Goal: Task Accomplishment & Management: Use online tool/utility

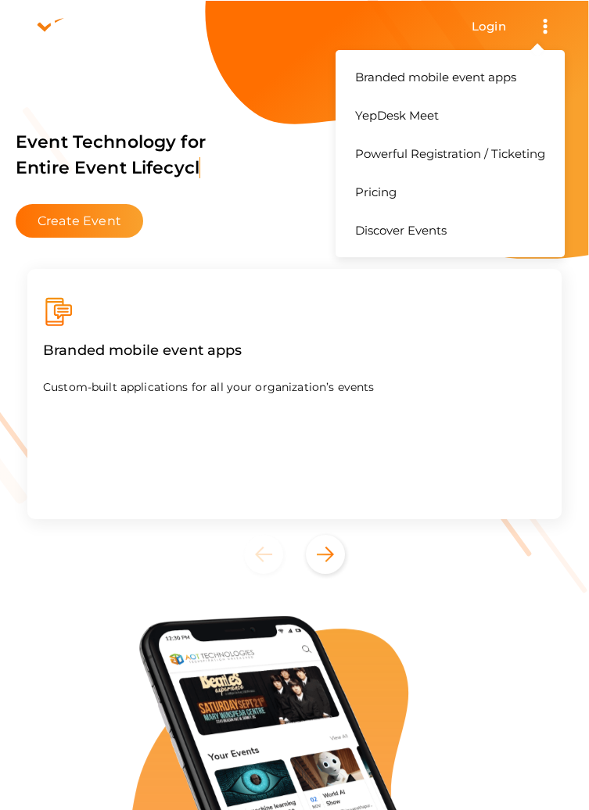
click at [550, 20] on button "Branded mobile event apps YepDesk Meet Powerful Registration / Ticketing Pricin…" at bounding box center [544, 26] width 39 height 27
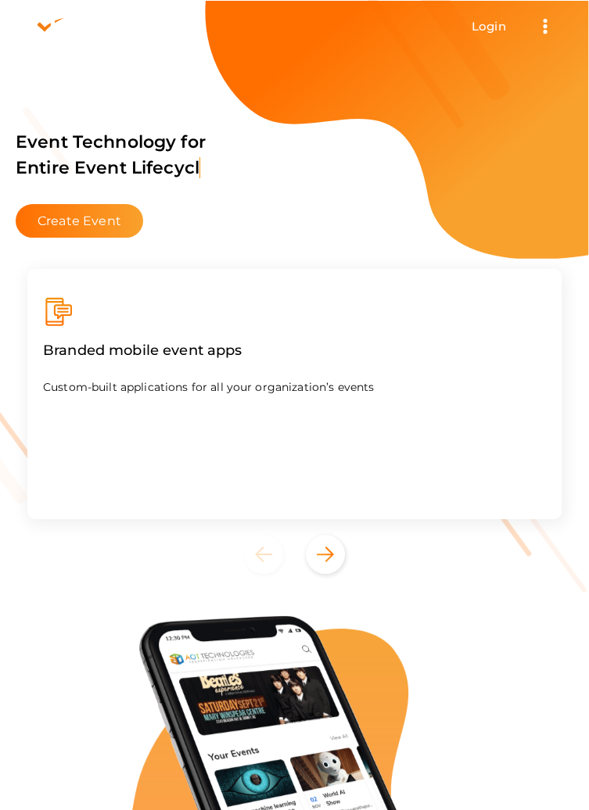
click at [470, 346] on div "Branded mobile event apps Custom-built applications for all your organization’s…" at bounding box center [294, 394] width 534 height 250
click at [482, 26] on link "Login" at bounding box center [488, 26] width 34 height 15
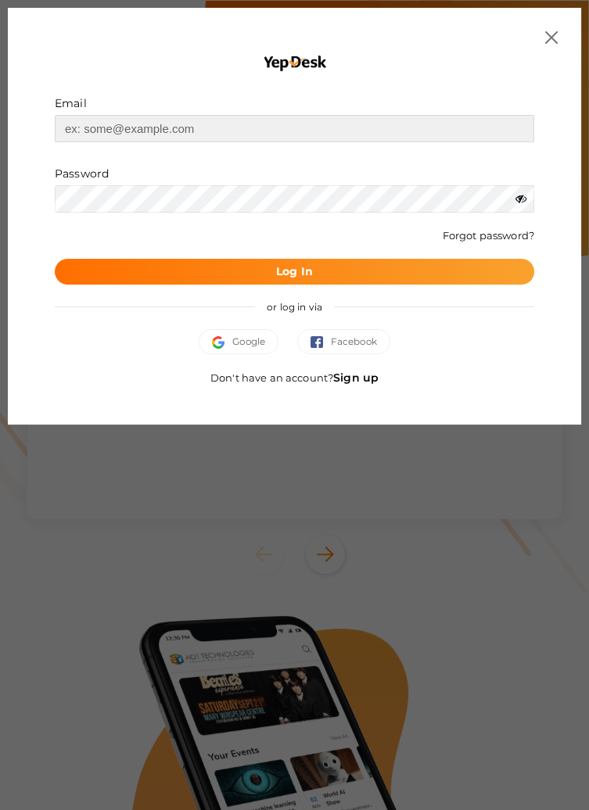
click at [334, 122] on input "text" at bounding box center [294, 128] width 479 height 27
type input "[EMAIL_ADDRESS][DOMAIN_NAME]"
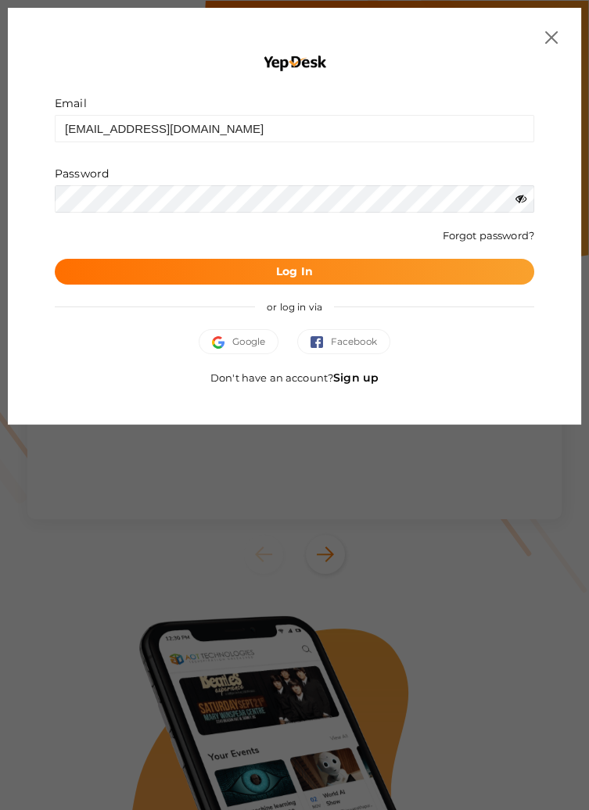
click at [55, 259] on button "Log In" at bounding box center [294, 272] width 479 height 26
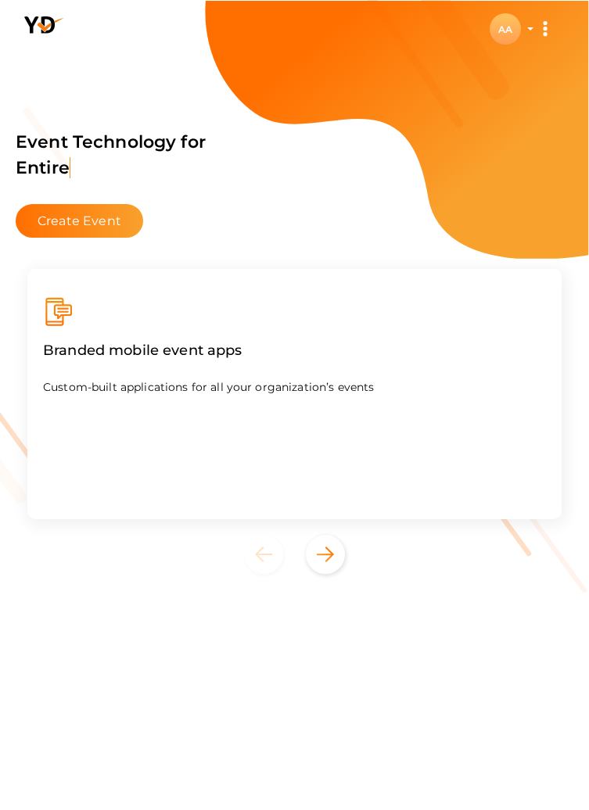
click at [503, 26] on div "AA" at bounding box center [504, 28] width 31 height 31
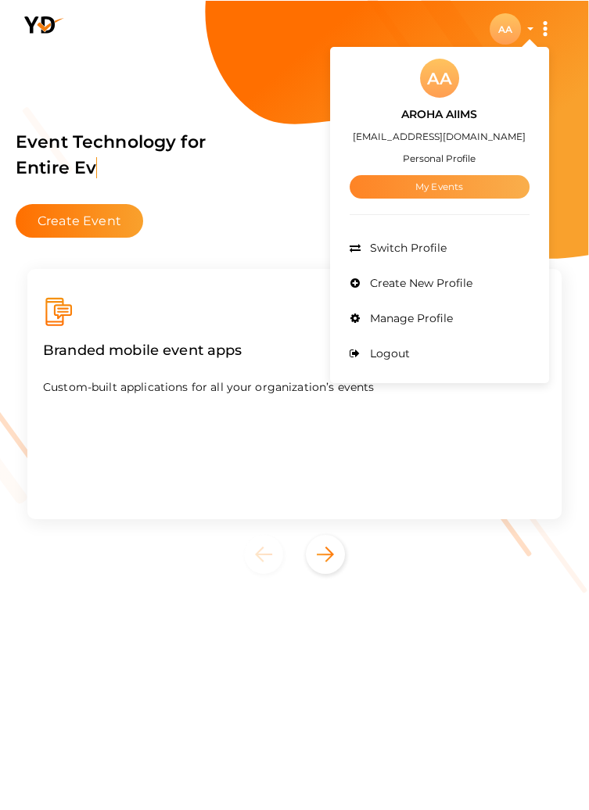
click at [438, 186] on link "My Events" at bounding box center [439, 186] width 180 height 23
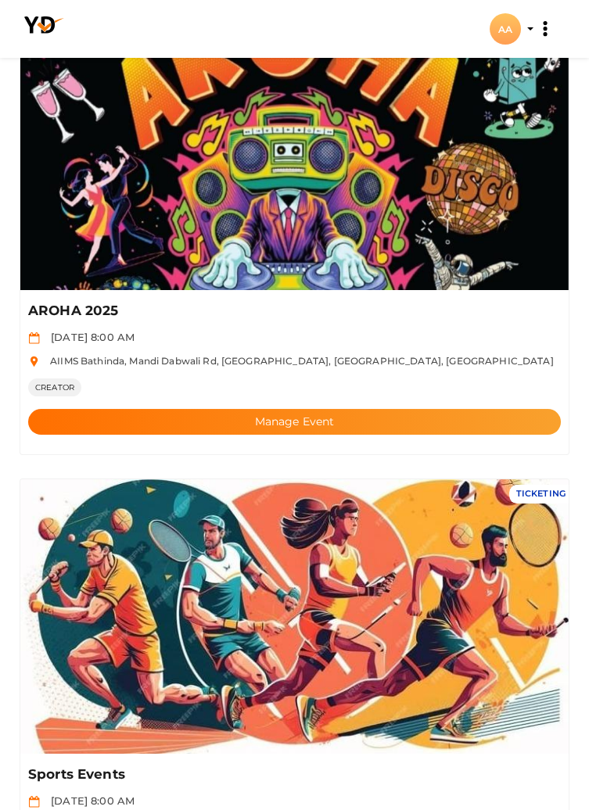
scroll to position [142, 0]
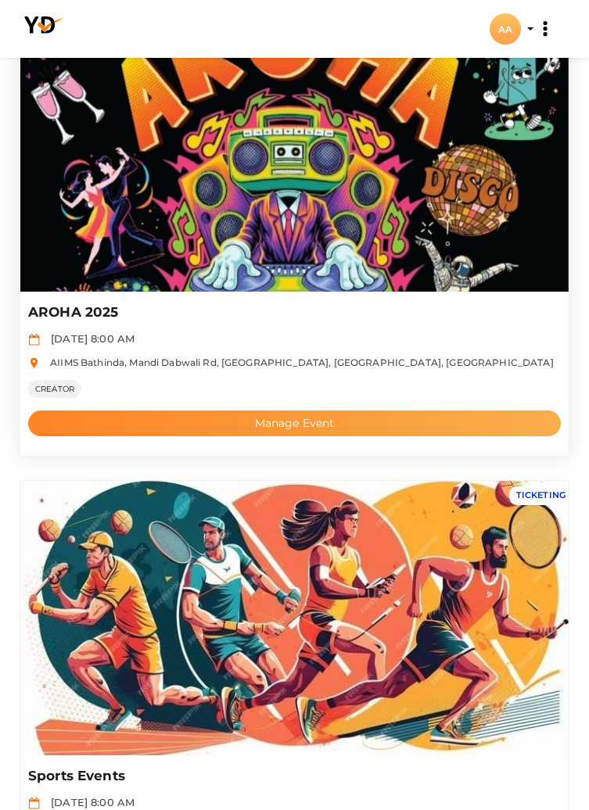
click at [327, 425] on button "Manage Event" at bounding box center [294, 423] width 532 height 26
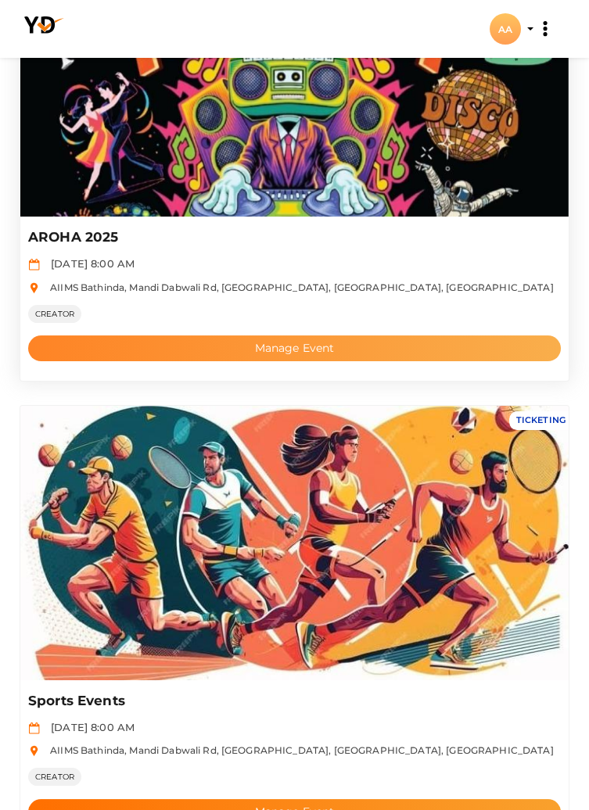
scroll to position [0, 0]
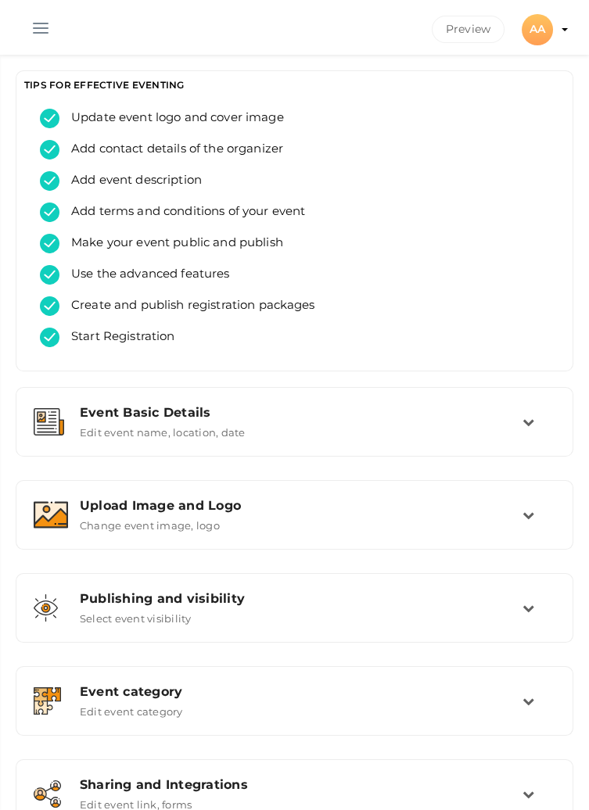
click at [38, 20] on button "button" at bounding box center [40, 25] width 41 height 41
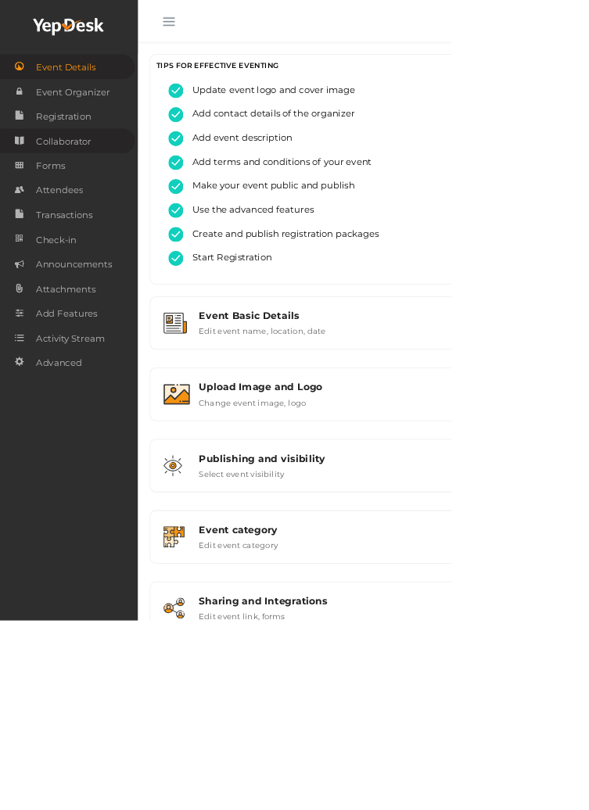
click at [134, 184] on link "Collaborator" at bounding box center [88, 184] width 176 height 32
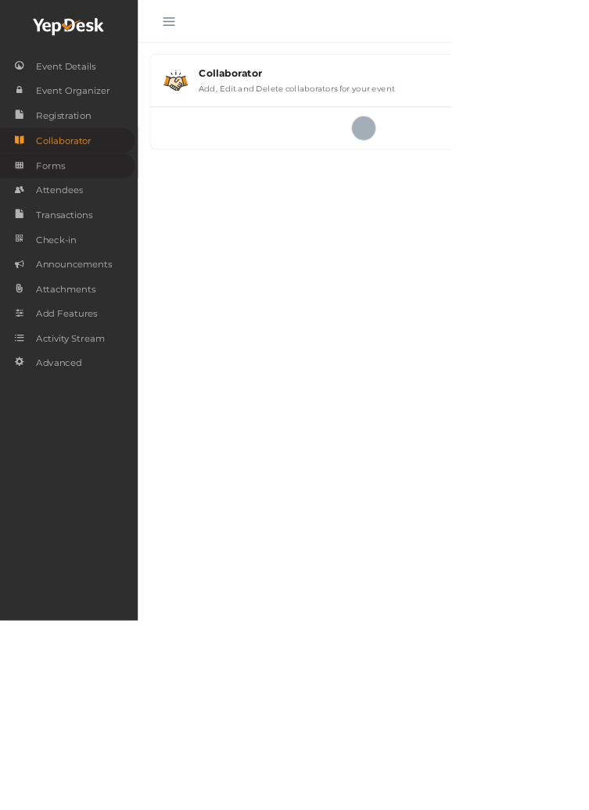
click at [110, 217] on link "Forms" at bounding box center [88, 216] width 176 height 32
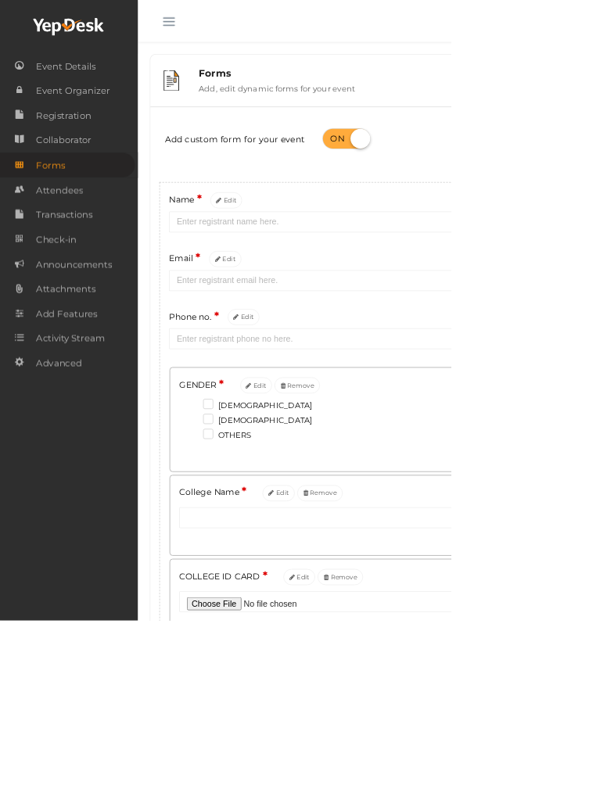
click at [218, 30] on button "button" at bounding box center [220, 25] width 41 height 41
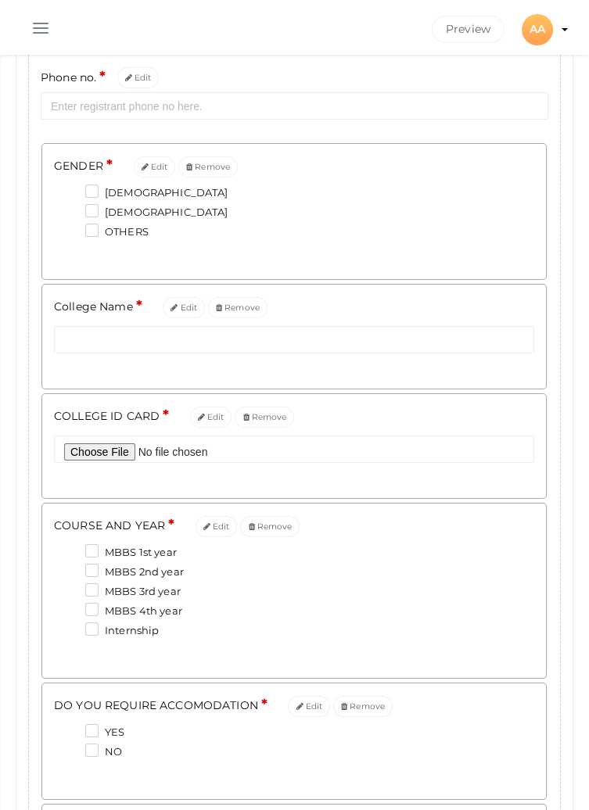
scroll to position [346, 0]
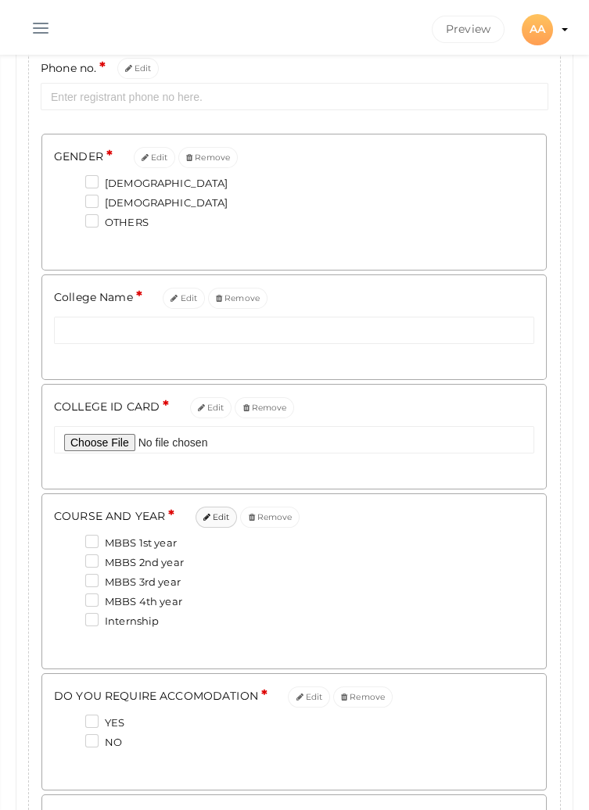
click at [211, 519] on button "Edit" at bounding box center [216, 517] width 42 height 21
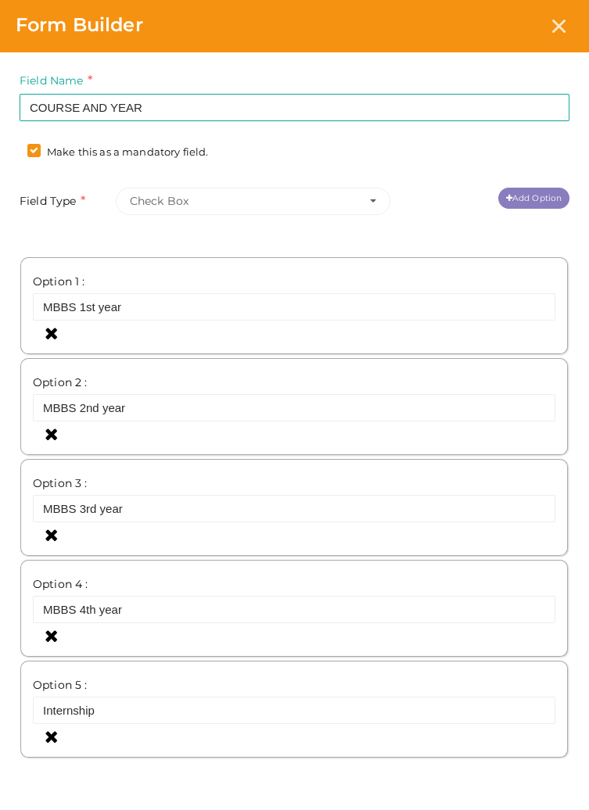
click at [544, 195] on link "Add Option" at bounding box center [533, 198] width 71 height 21
click at [162, 809] on input "text" at bounding box center [294, 810] width 522 height 27
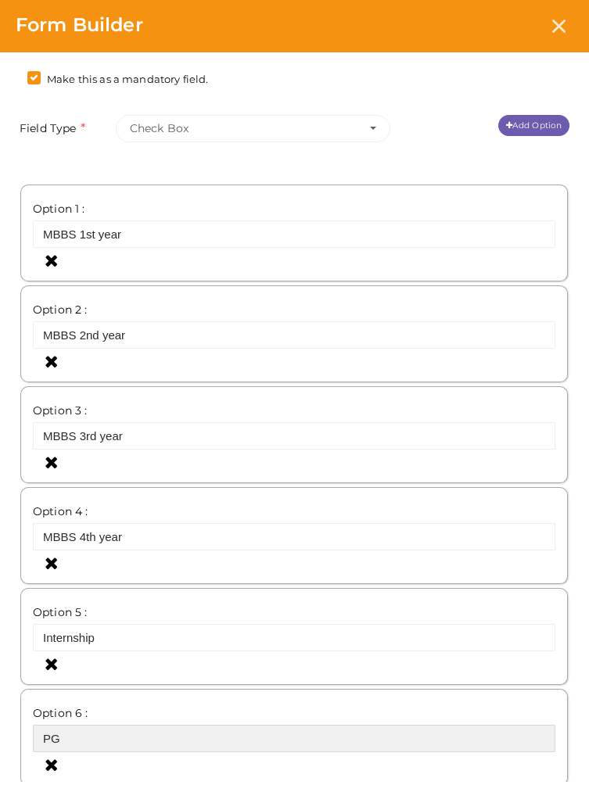
scroll to position [75, 0]
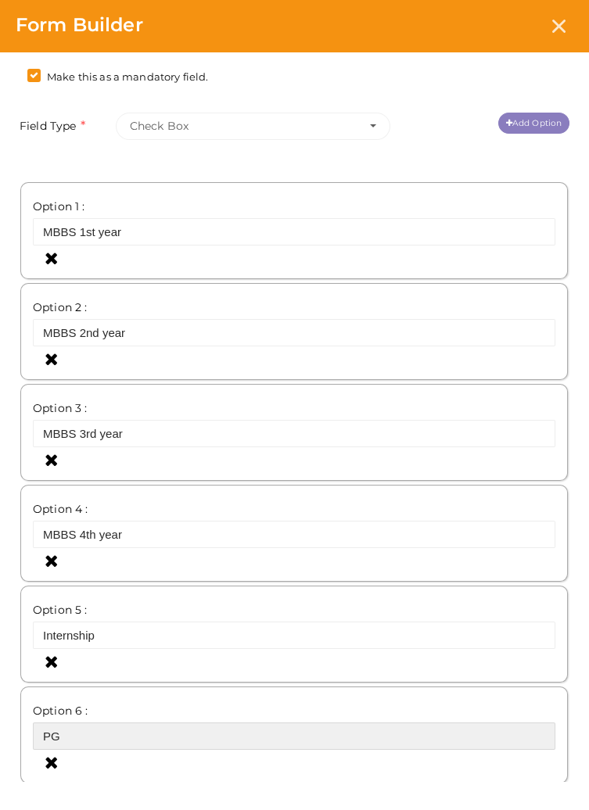
type input "PG"
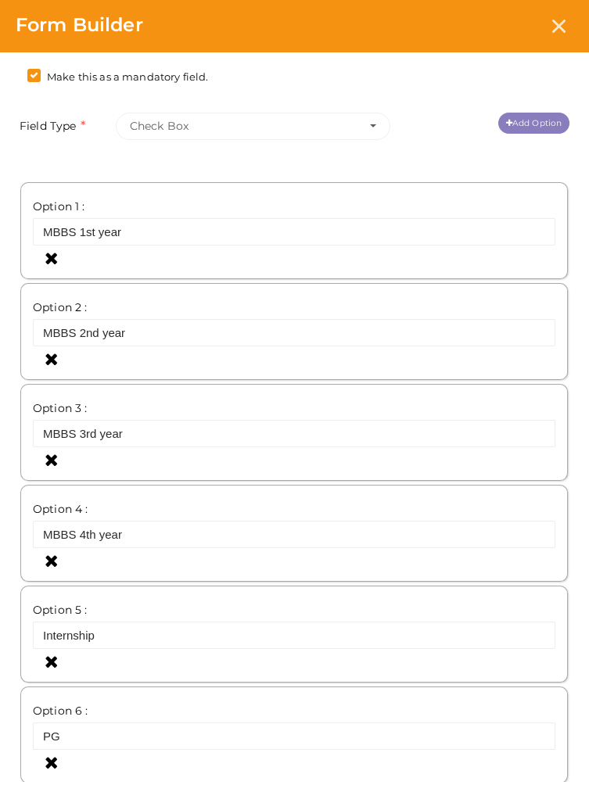
click at [525, 114] on link "Add Option" at bounding box center [533, 123] width 71 height 21
click at [526, 120] on link "Add Option" at bounding box center [533, 123] width 71 height 21
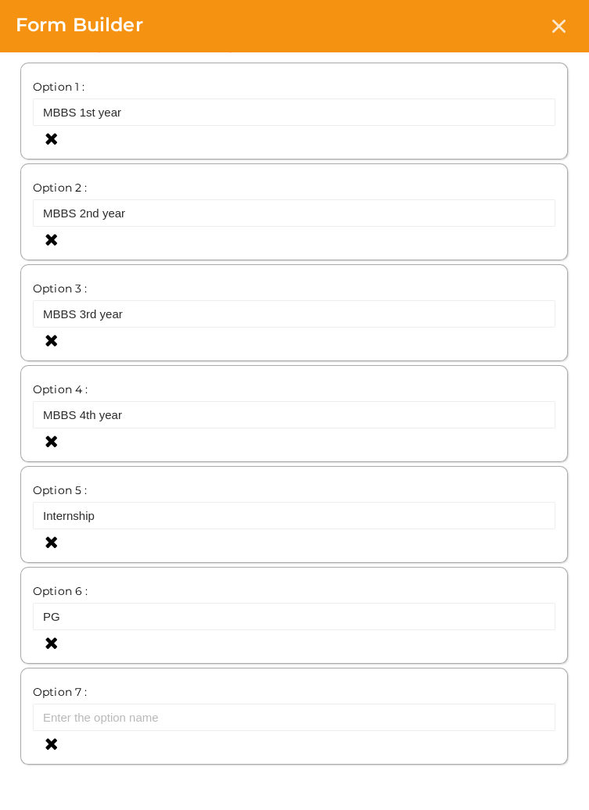
scroll to position [287, 0]
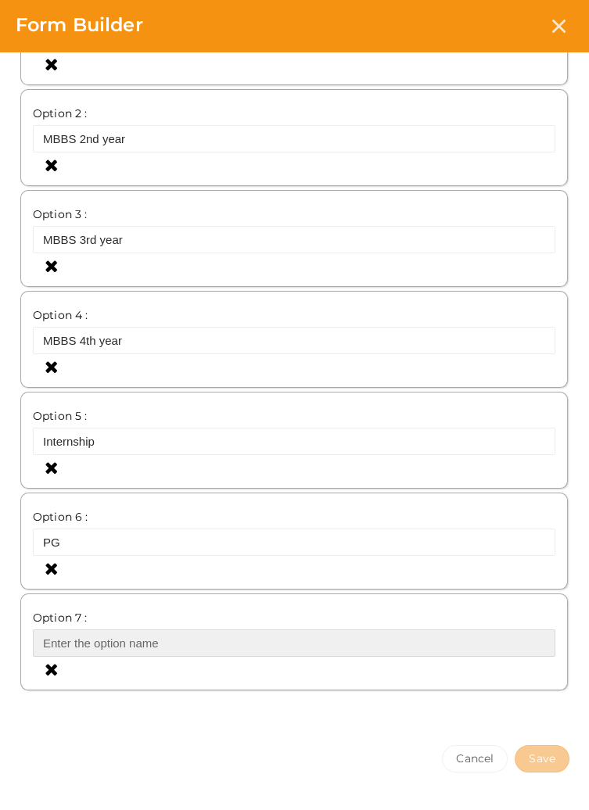
click at [156, 638] on input "text" at bounding box center [294, 642] width 522 height 27
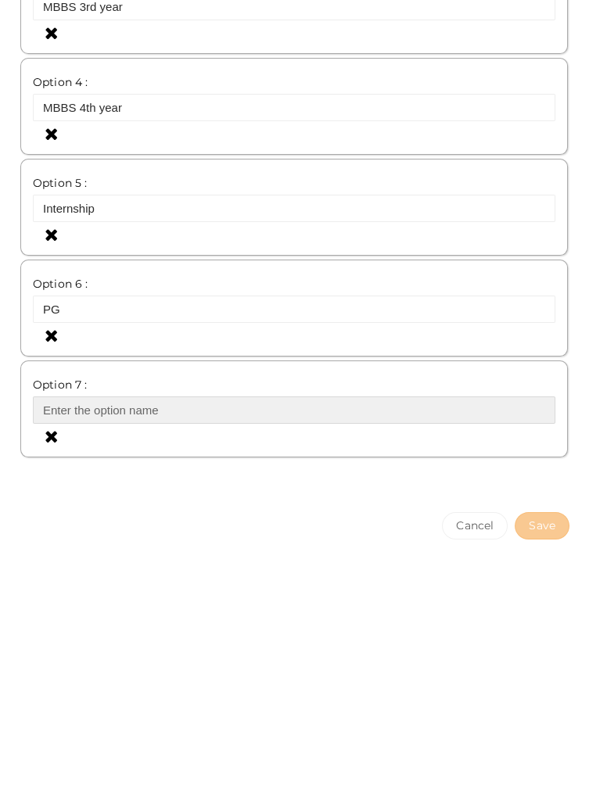
scroll to position [346, 0]
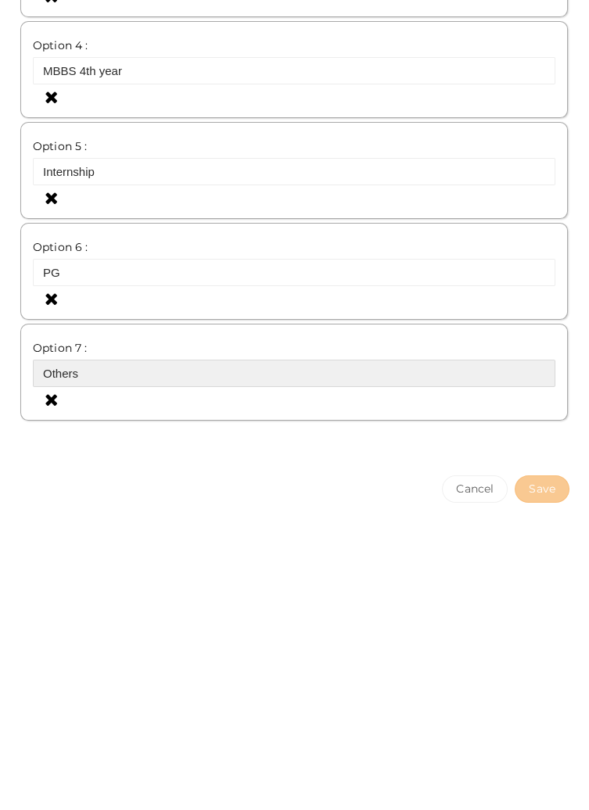
type input "Others"
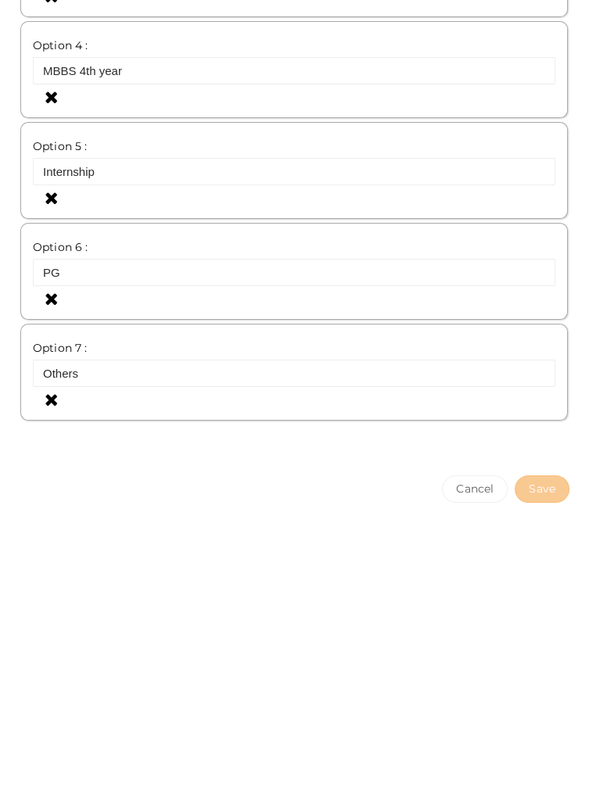
click at [276, 718] on div "Field Name COURSE AND YEAR Required. Form field name already used. Make this as…" at bounding box center [294, 247] width 589 height 964
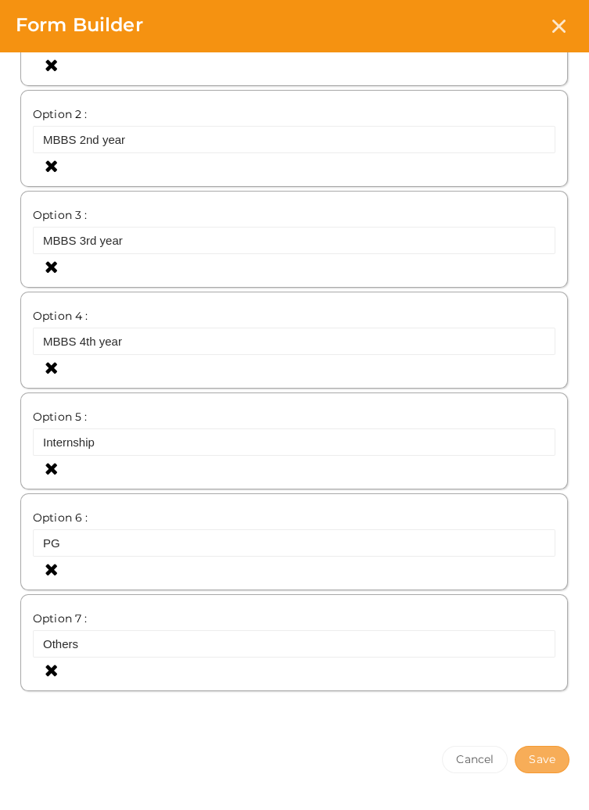
click at [540, 751] on button "Save" at bounding box center [541, 759] width 55 height 27
